Goal: Task Accomplishment & Management: Manage account settings

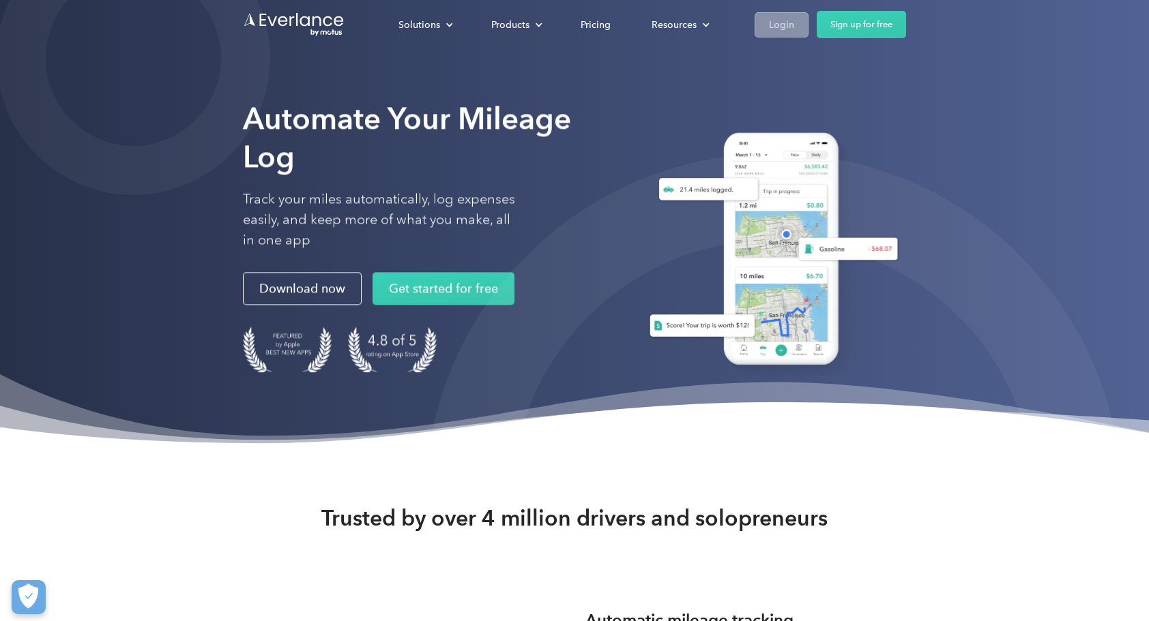
click at [783, 32] on div "Login" at bounding box center [781, 24] width 25 height 17
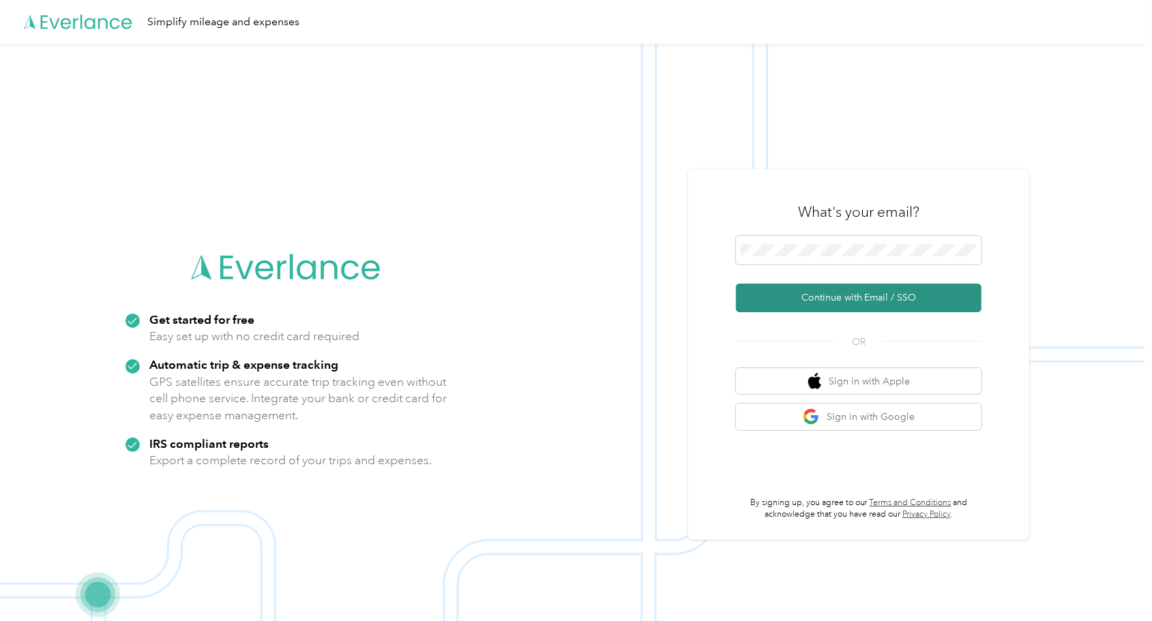
click at [760, 301] on button "Continue with Email / SSO" at bounding box center [859, 298] width 246 height 29
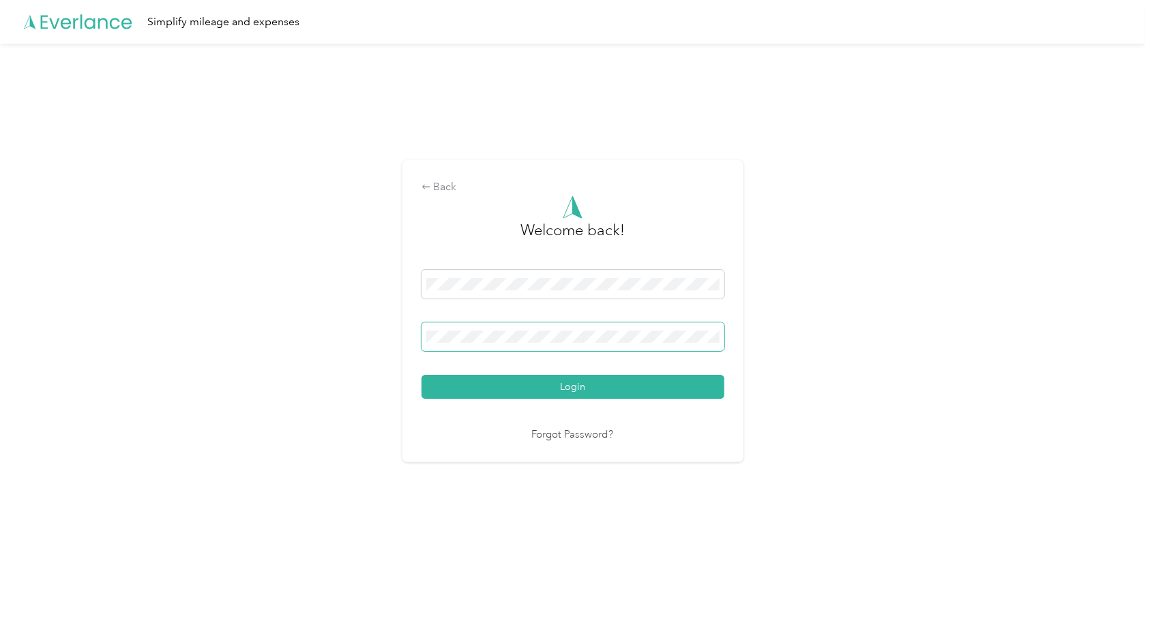
click at [716, 342] on keeper-lock "Open Keeper Popup" at bounding box center [709, 337] width 16 height 16
click at [716, 336] on keeper-lock "Open Keeper Popup" at bounding box center [709, 337] width 16 height 16
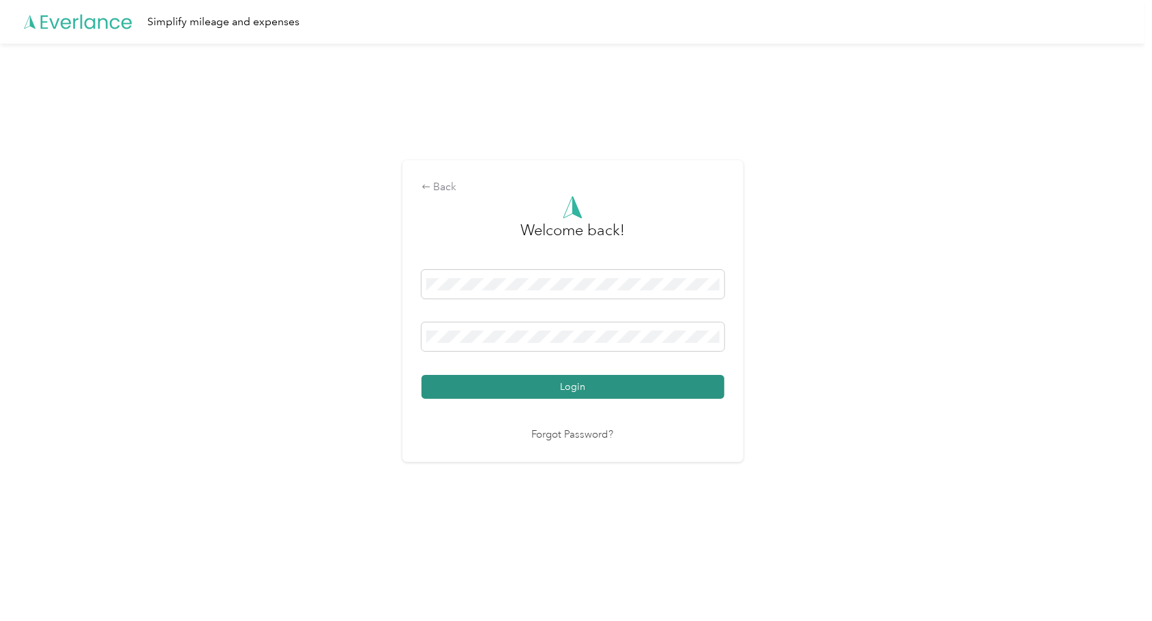
click at [581, 387] on button "Login" at bounding box center [573, 387] width 303 height 24
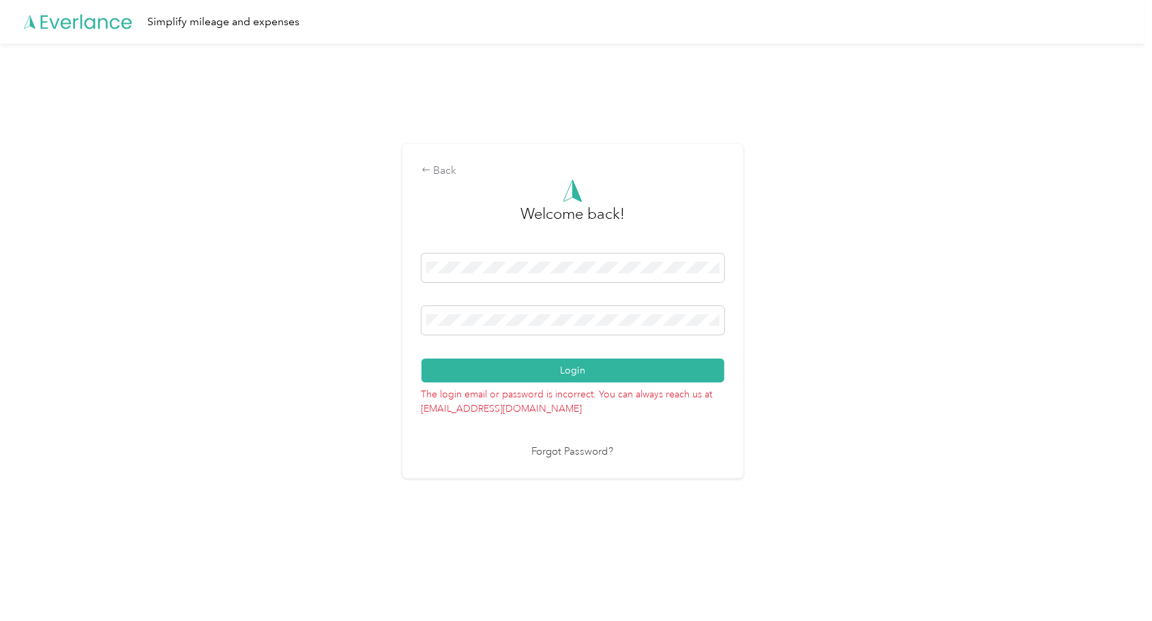
click at [582, 452] on link "Forgot Password?" at bounding box center [573, 453] width 82 height 16
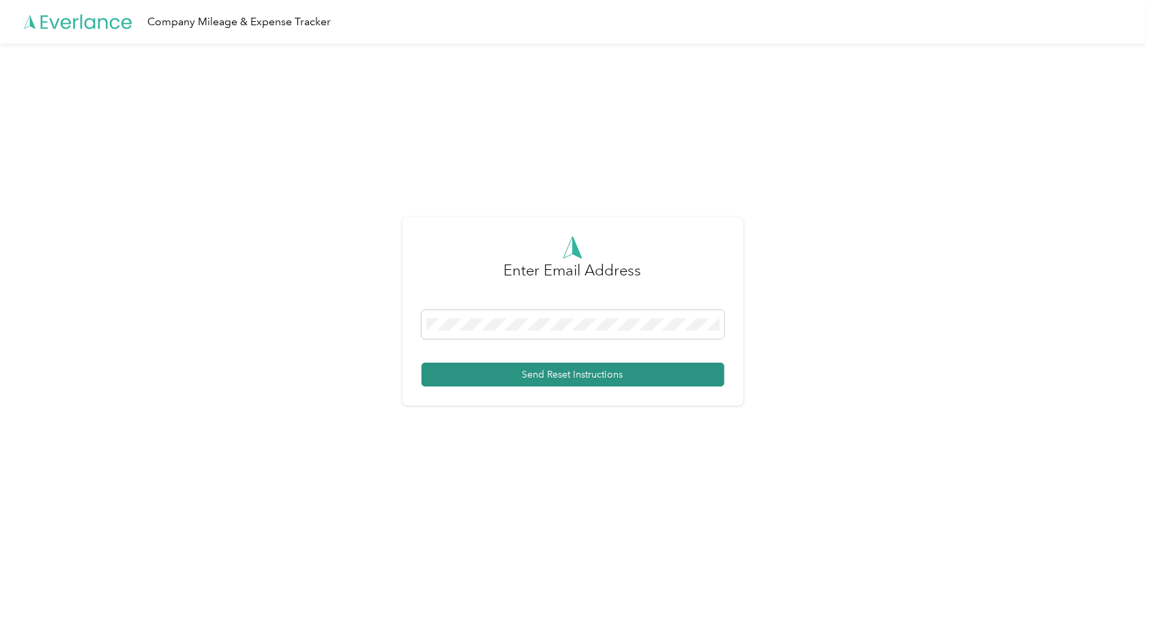
click at [585, 381] on button "Send Reset Instructions" at bounding box center [573, 375] width 303 height 24
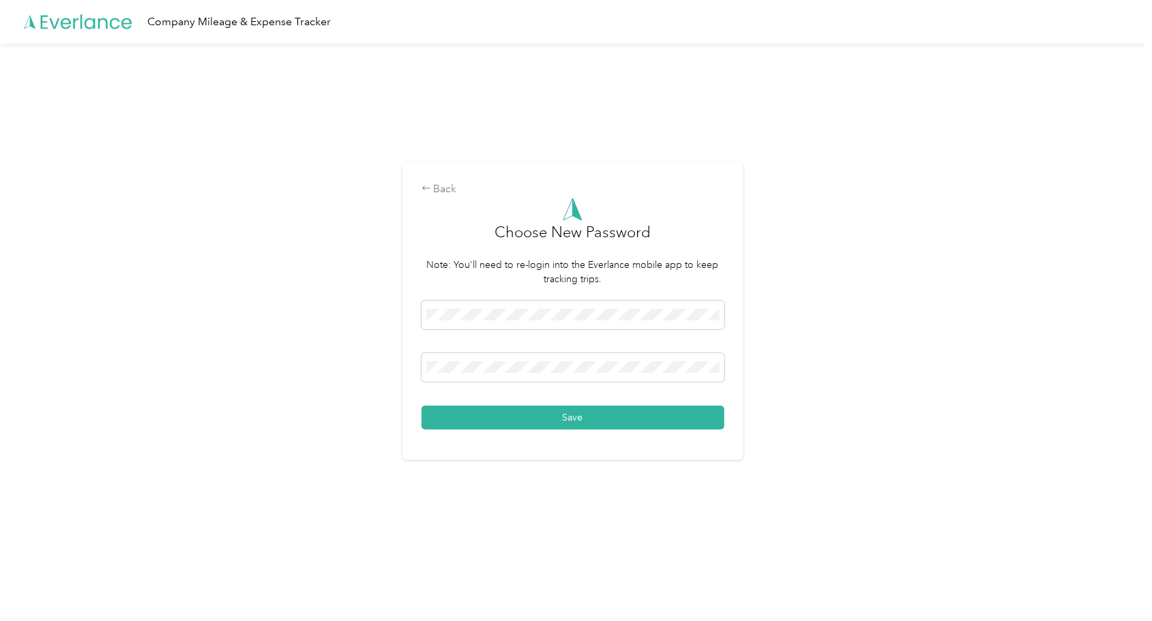
click at [854, 402] on div "Back Choose New Password Note: You'll need to re-login into the Everlance mobil…" at bounding box center [572, 317] width 1145 height 547
click at [566, 427] on button "Save" at bounding box center [573, 418] width 303 height 24
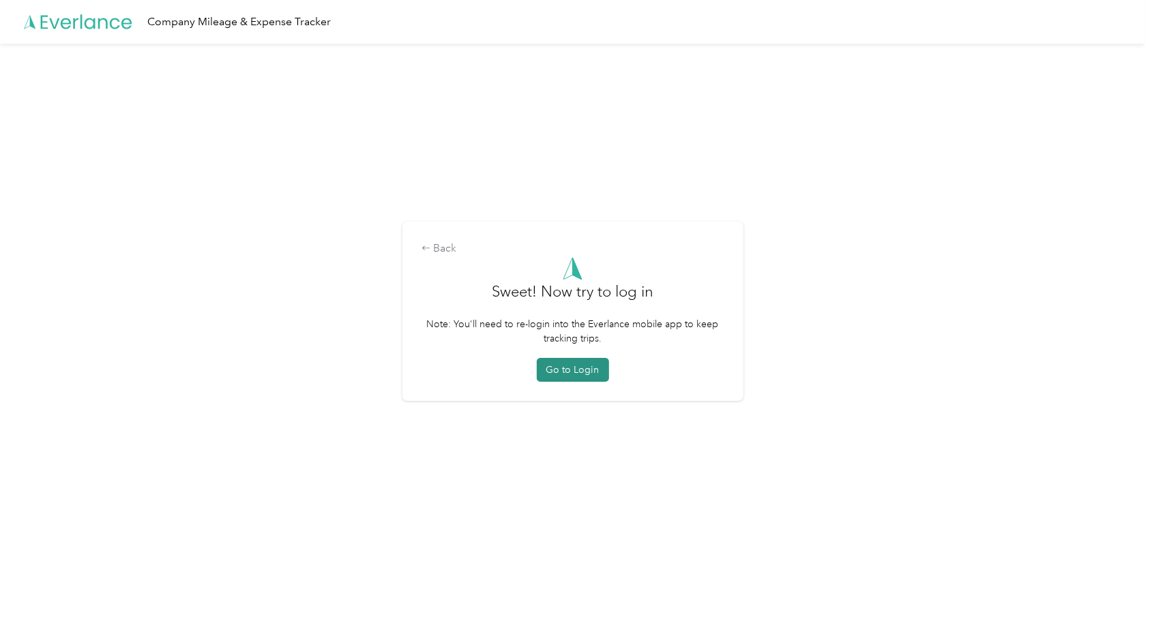
click at [576, 370] on button "Go to Login" at bounding box center [573, 370] width 72 height 24
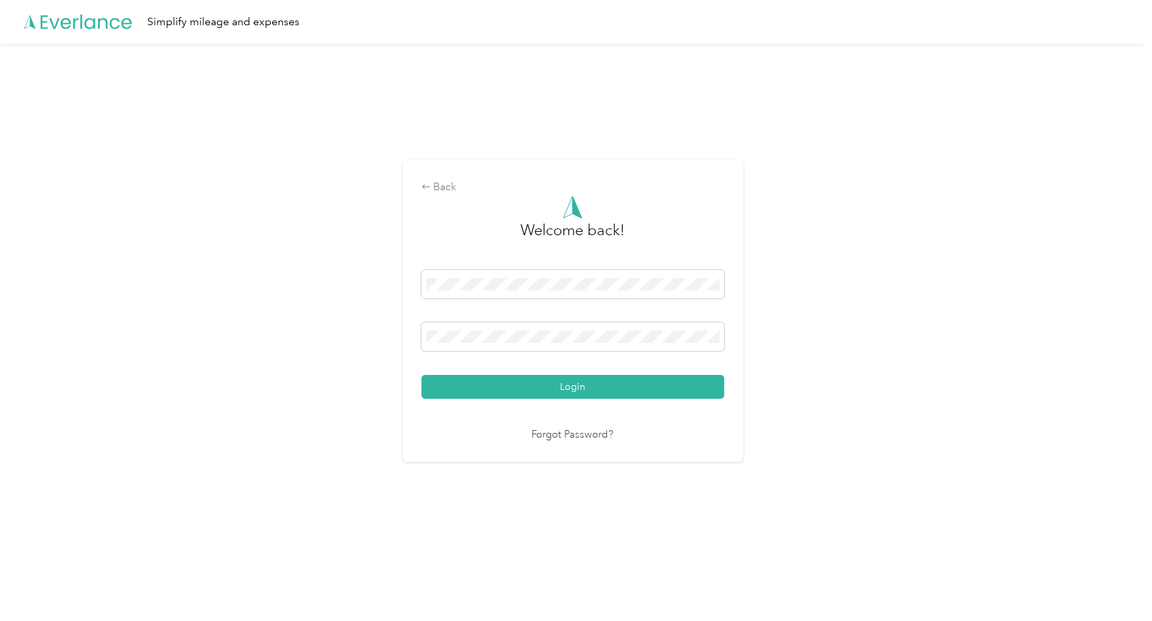
click at [381, 442] on div "Back Welcome back! Login Forgot Password?" at bounding box center [572, 317] width 1145 height 547
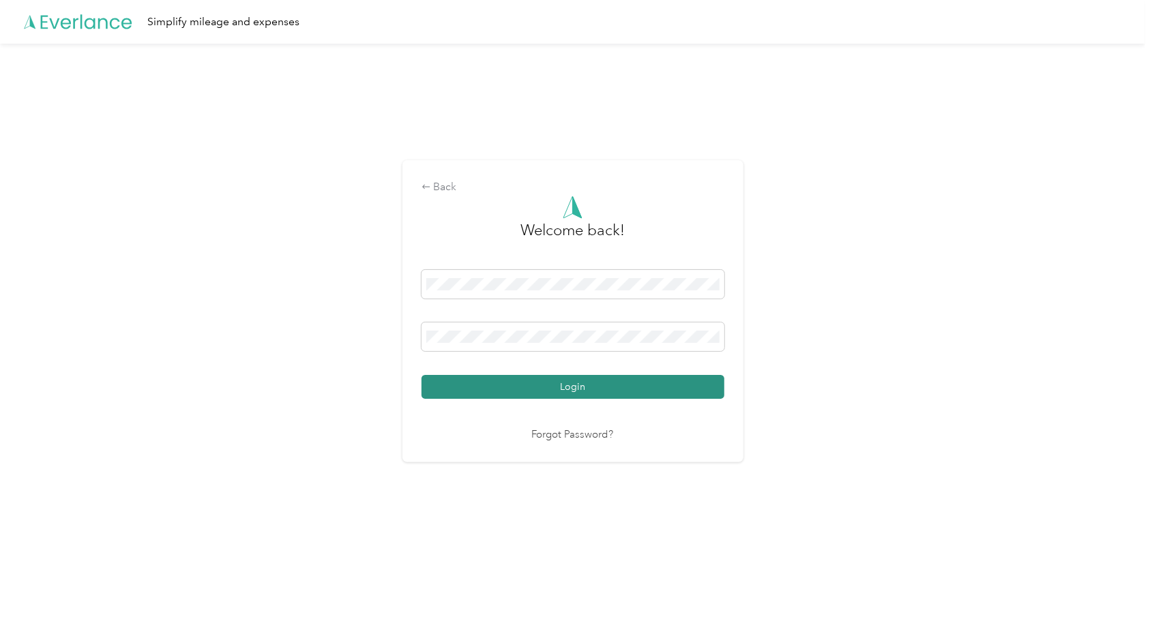
click at [605, 393] on button "Login" at bounding box center [573, 387] width 303 height 24
